Goal: Task Accomplishment & Management: Complete application form

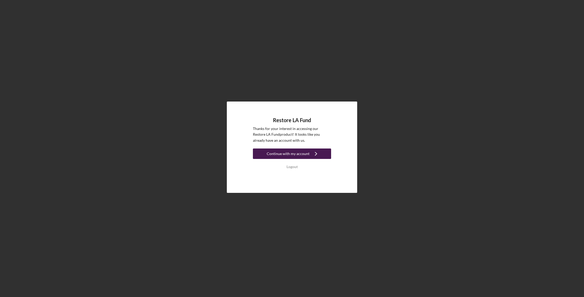
click at [280, 155] on div "Continue with my account" at bounding box center [288, 153] width 43 height 10
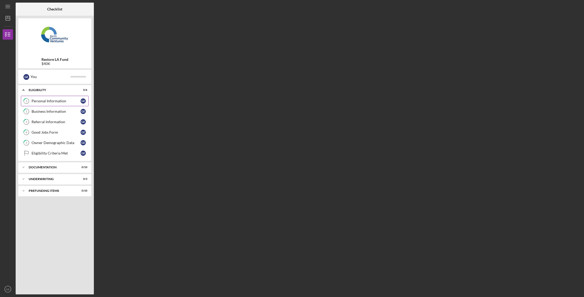
click at [65, 101] on div "Personal Information" at bounding box center [56, 101] width 49 height 4
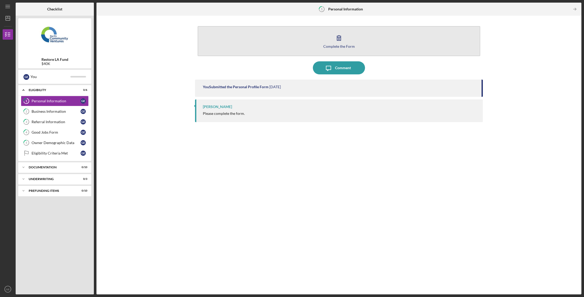
click at [338, 45] on div "Complete the Form" at bounding box center [340, 46] width 32 height 4
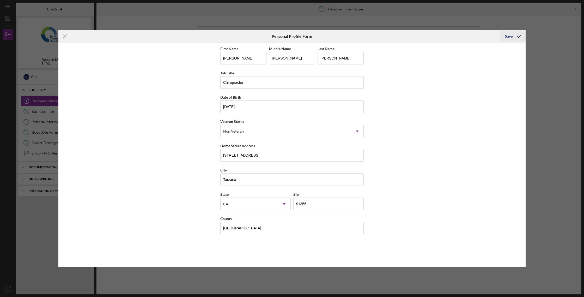
click at [514, 36] on icon "submit" at bounding box center [519, 36] width 13 height 13
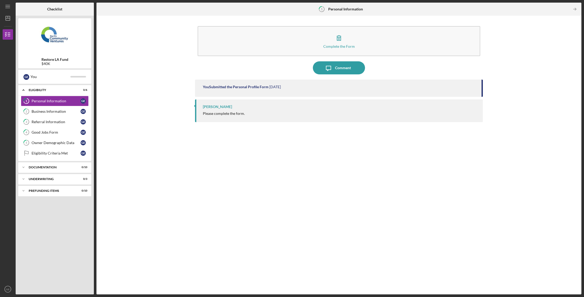
click at [217, 107] on div "[PERSON_NAME]" at bounding box center [217, 107] width 29 height 4
click at [38, 110] on div "Business Information" at bounding box center [56, 111] width 49 height 4
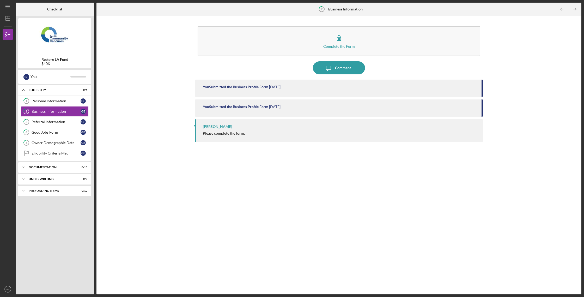
click at [216, 131] on div "Please complete the form." at bounding box center [224, 133] width 42 height 4
click at [217, 125] on div "[PERSON_NAME]" at bounding box center [217, 126] width 29 height 4
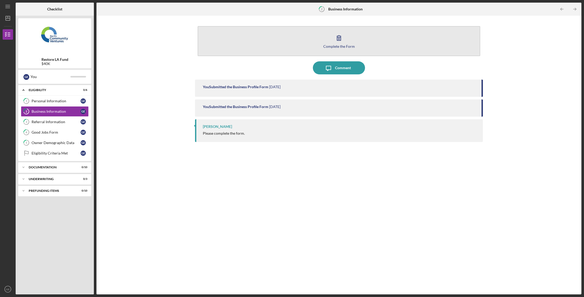
click at [344, 49] on button "Complete the Form Form" at bounding box center [339, 41] width 283 height 30
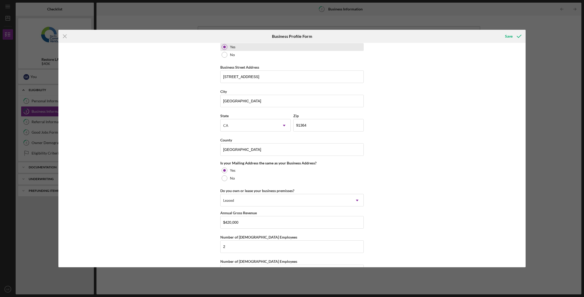
scroll to position [309, 0]
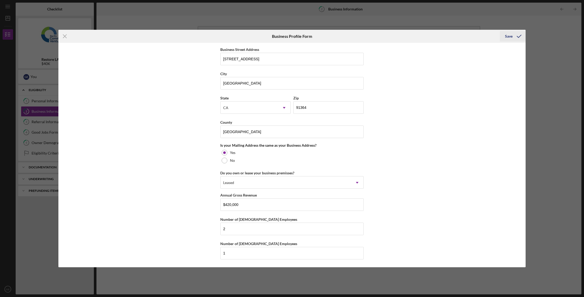
click at [515, 38] on icon "submit" at bounding box center [519, 36] width 13 height 13
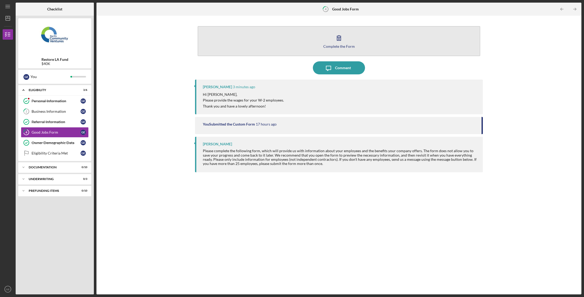
click at [337, 50] on button "Complete the Form Form" at bounding box center [339, 41] width 283 height 30
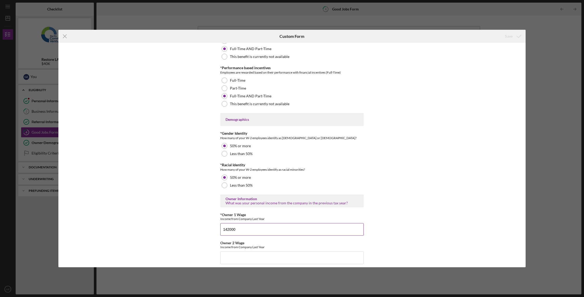
scroll to position [681, 0]
drag, startPoint x: 227, startPoint y: 230, endPoint x: 233, endPoint y: 229, distance: 6.1
click at [227, 230] on input "142000" at bounding box center [292, 230] width 144 height 13
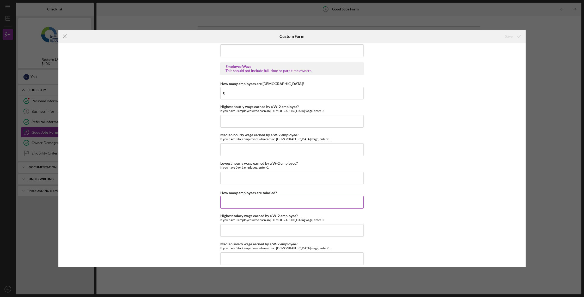
scroll to position [974, 0]
click at [255, 200] on input "How many employees are salaried?" at bounding box center [292, 202] width 144 height 13
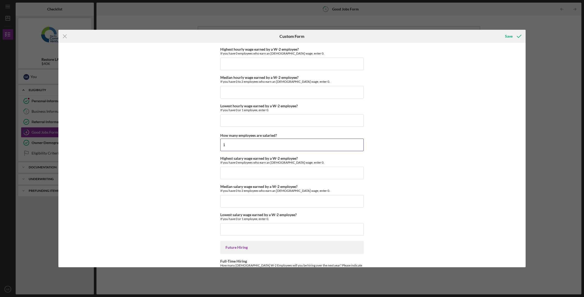
scroll to position [1033, 0]
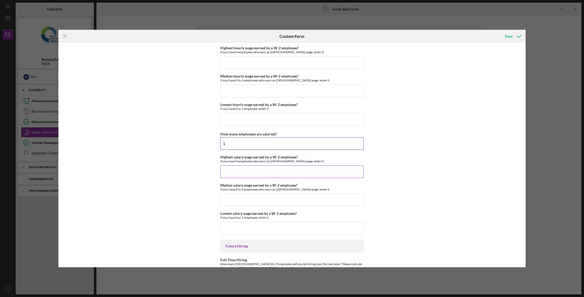
type input "1"
click at [245, 173] on input "Highest salary wage earned by a W-2 employee?" at bounding box center [292, 171] width 144 height 13
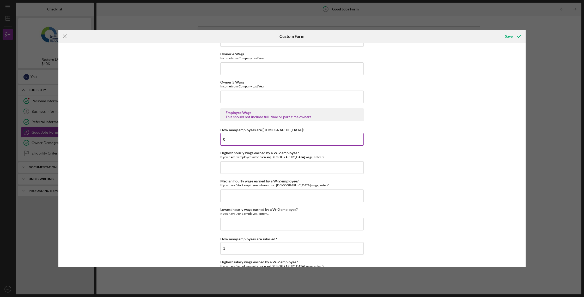
scroll to position [933, 0]
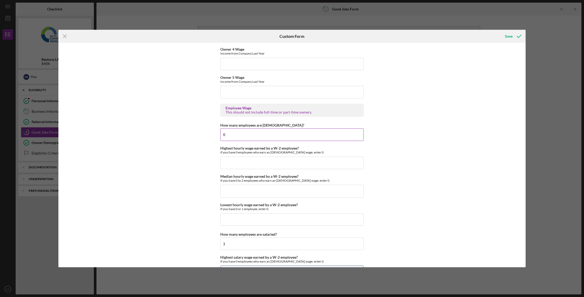
type input "$20,000"
click at [227, 134] on input "0" at bounding box center [292, 134] width 144 height 13
click at [228, 161] on input "Highest hourly wage earned by a W-2 employee?" at bounding box center [292, 162] width 144 height 13
type input "$0"
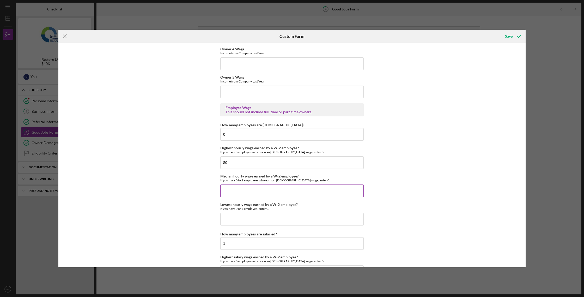
click at [226, 188] on input "Median hourly wage earned by a W-2 employee?" at bounding box center [292, 190] width 144 height 13
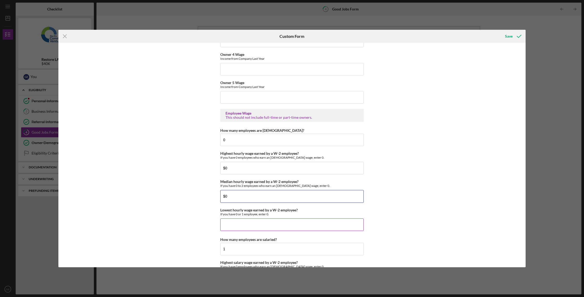
type input "$0"
click at [228, 221] on input "Lowest hourly wage earned by a W-2 employee?" at bounding box center [292, 225] width 144 height 13
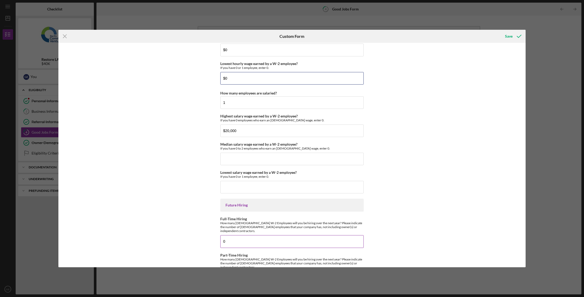
scroll to position [1090, 0]
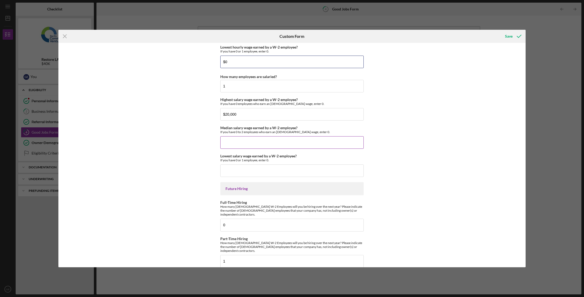
type input "$0"
click at [240, 142] on input "Median salary wage earned by a W-2 employee?" at bounding box center [292, 142] width 144 height 13
type input "$20,000"
click at [238, 169] on input "Lowest salary wage earned by a W-2 employee?" at bounding box center [292, 170] width 144 height 13
type input "$20,000"
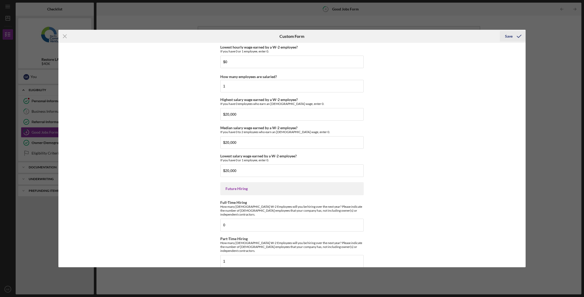
click at [508, 36] on div "Save" at bounding box center [509, 36] width 8 height 10
